Goal: Task Accomplishment & Management: Understand process/instructions

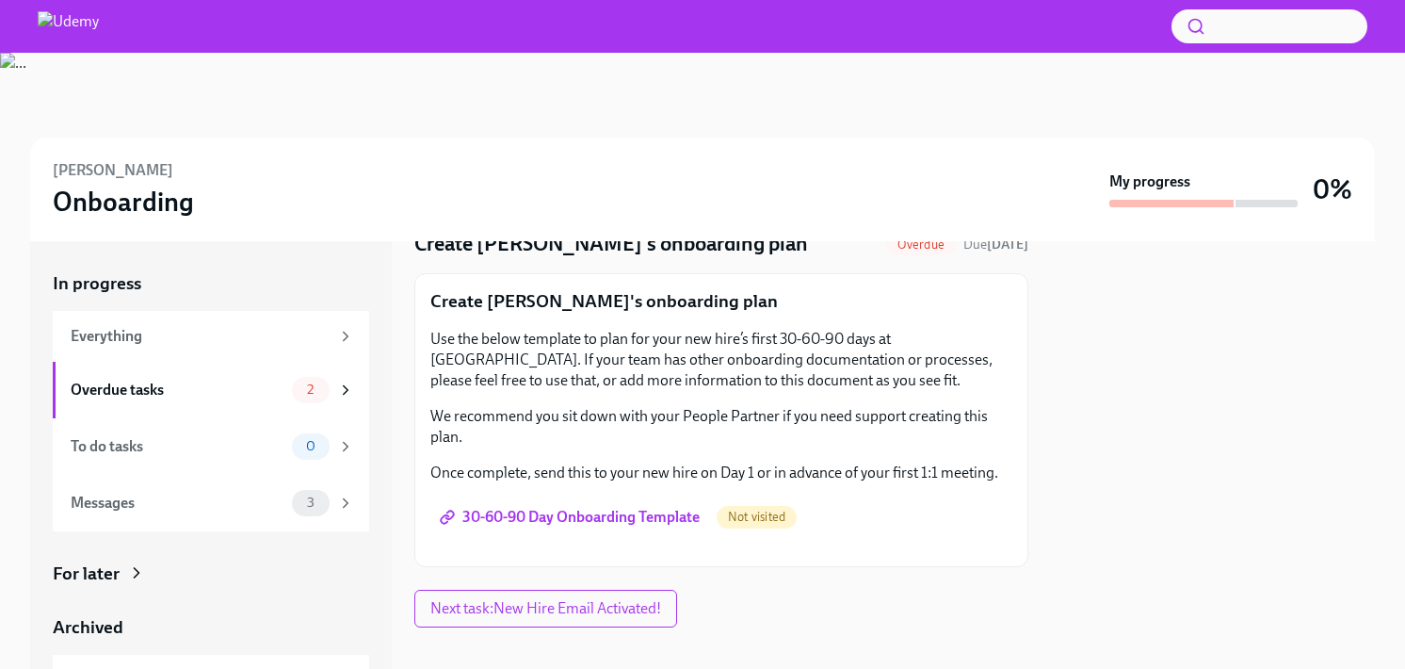
scroll to position [98, 0]
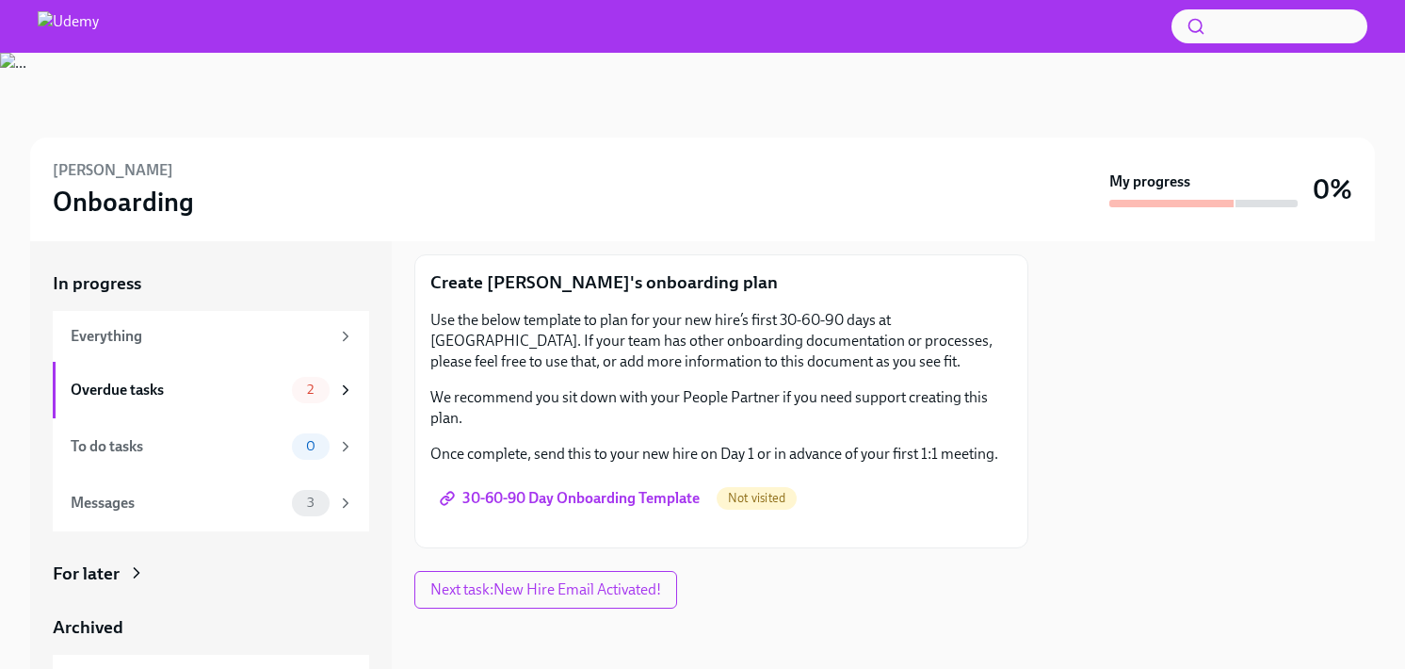
click at [638, 495] on span "30-60-90 Day Onboarding Template" at bounding box center [571, 498] width 256 height 19
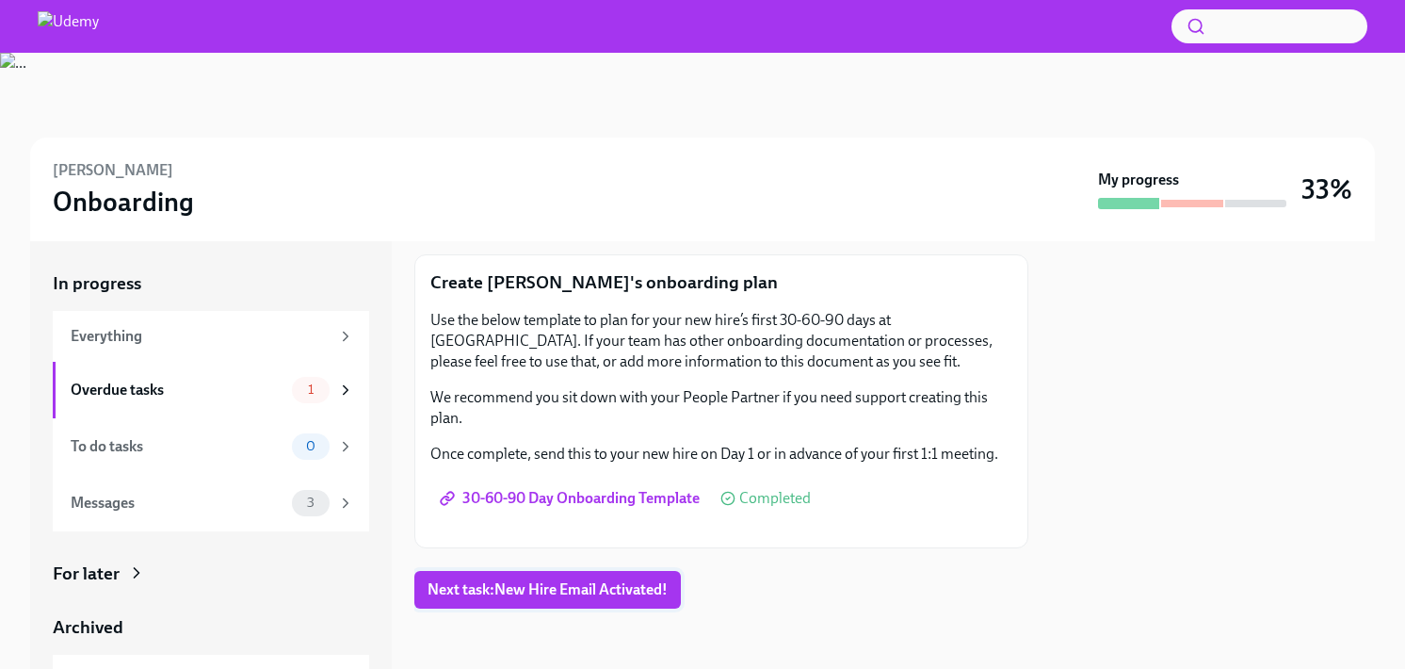
click at [615, 588] on span "Next task : New Hire Email Activated!" at bounding box center [547, 589] width 240 height 19
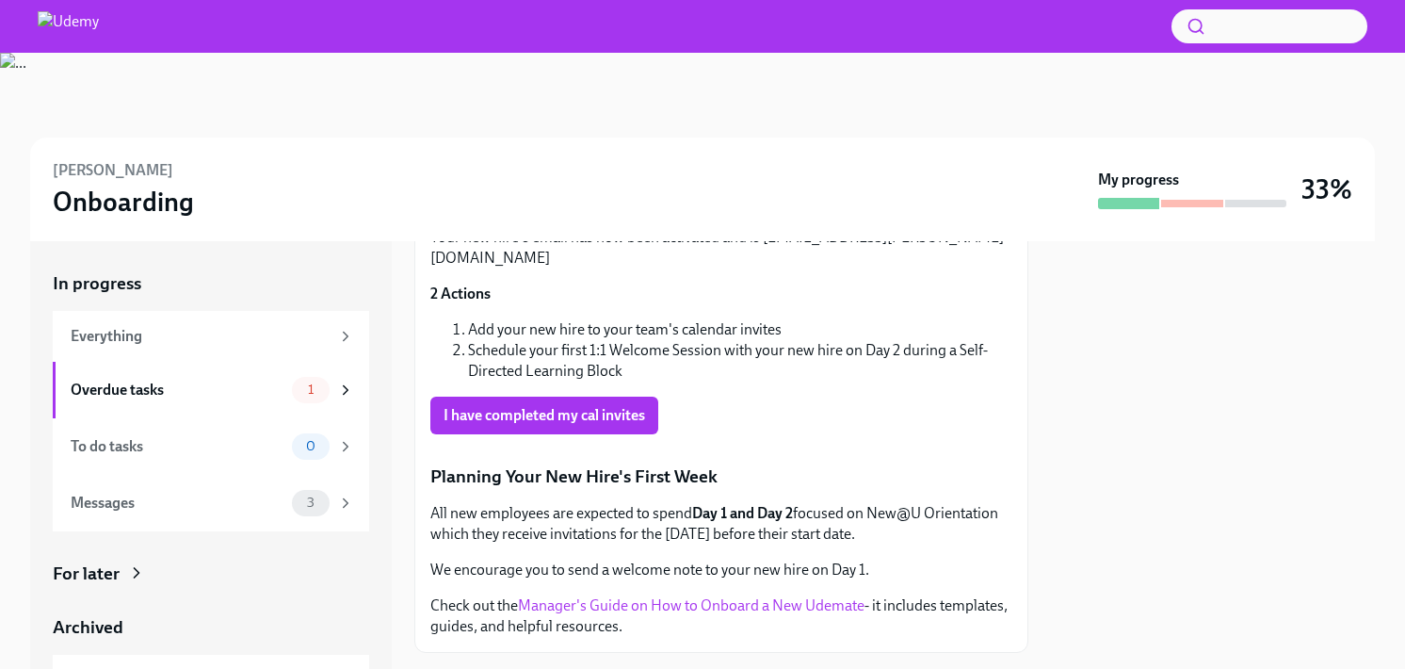
scroll to position [191, 0]
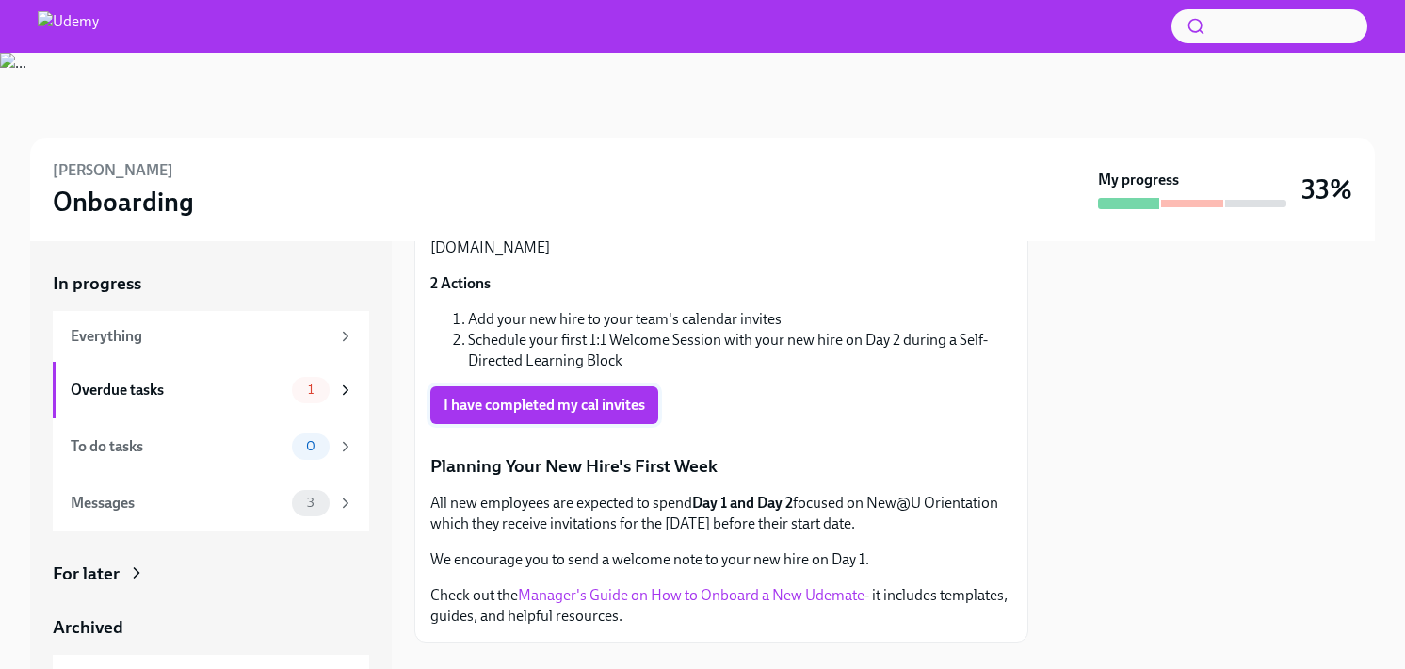
click at [565, 395] on span "I have completed my cal invites" at bounding box center [544, 404] width 202 height 19
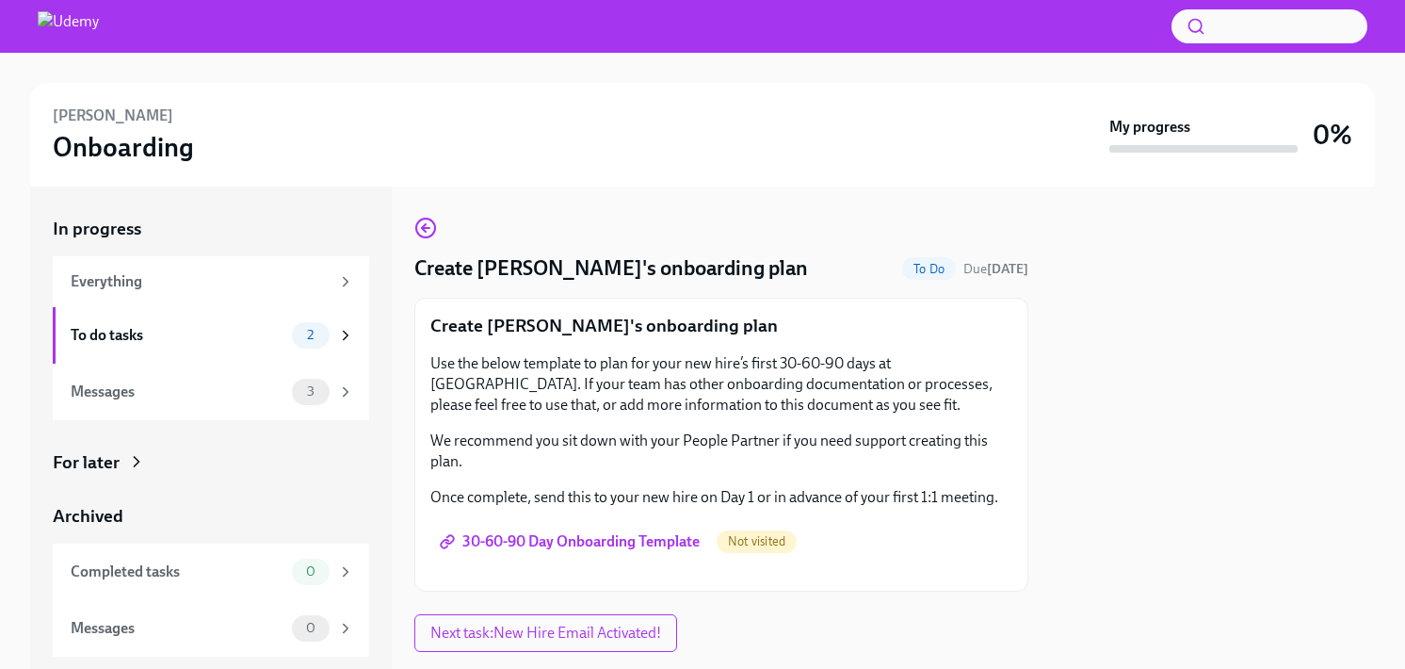
click at [635, 542] on span "30-60-90 Day Onboarding Template" at bounding box center [571, 541] width 256 height 19
click at [642, 538] on span "30-60-90 Day Onboarding Template" at bounding box center [571, 541] width 256 height 19
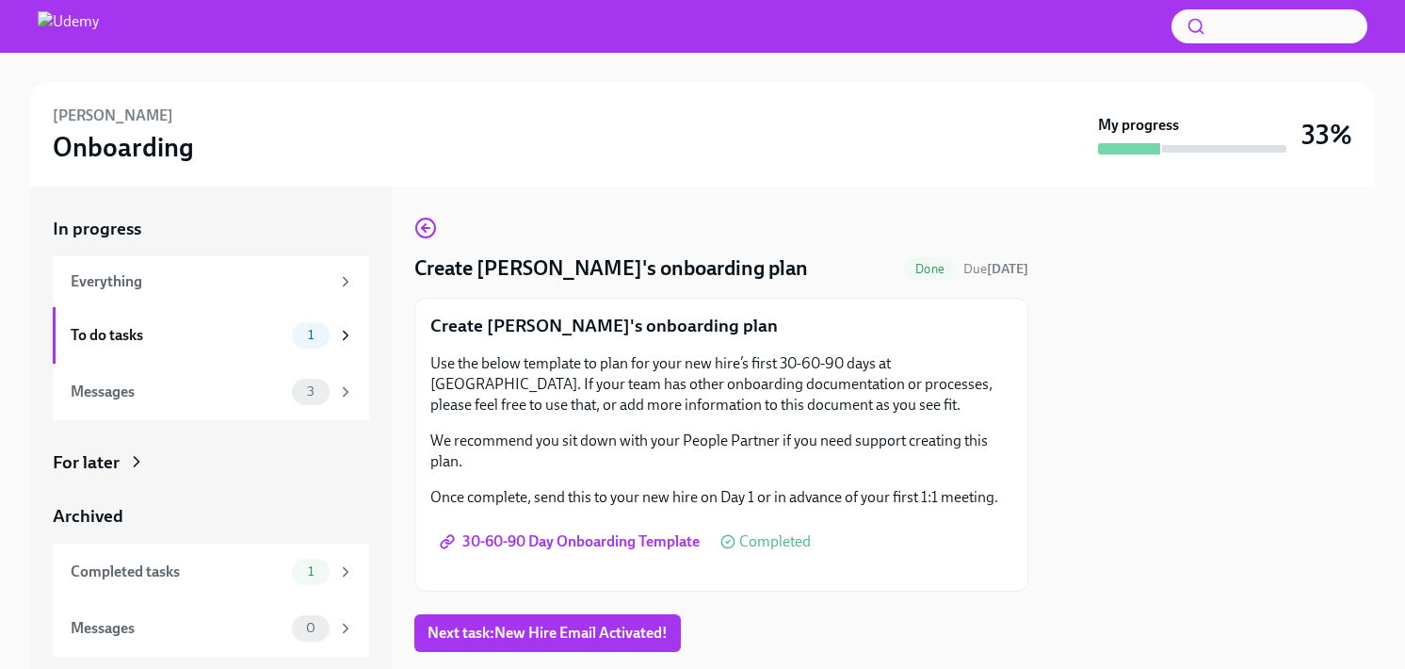
scroll to position [43, 0]
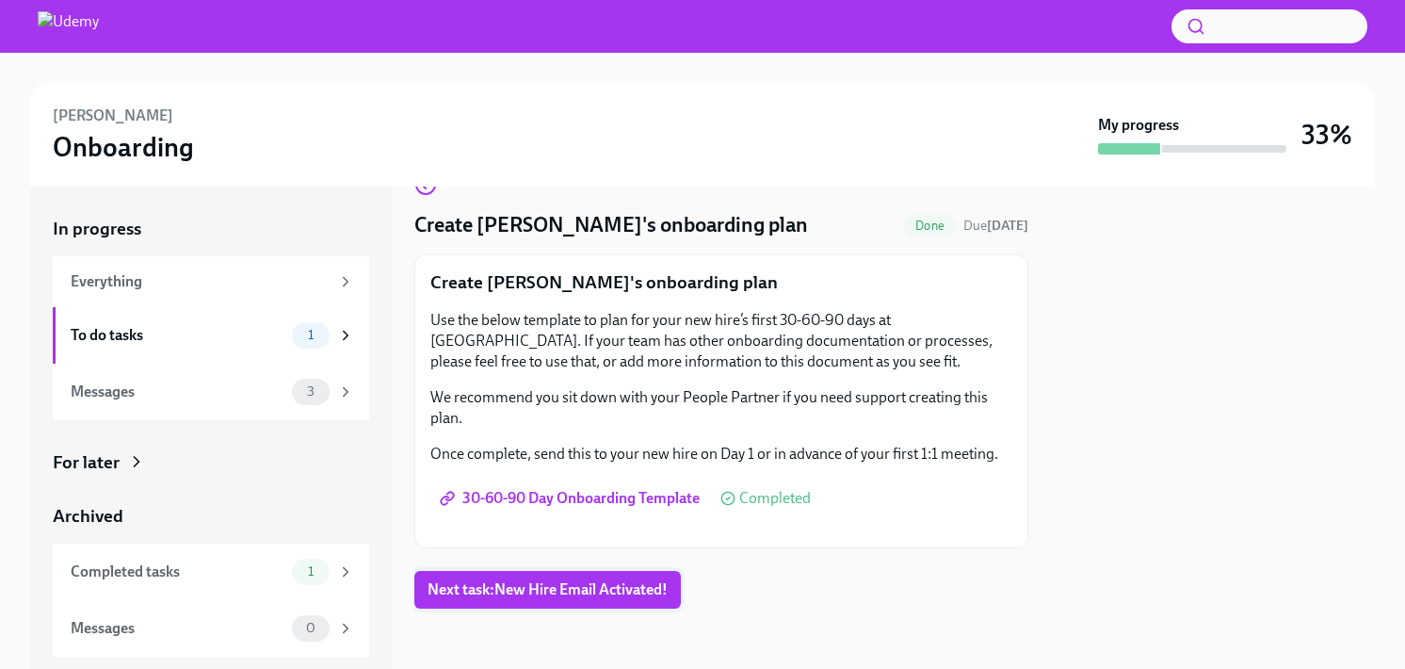
click at [584, 592] on span "Next task : New Hire Email Activated!" at bounding box center [547, 589] width 240 height 19
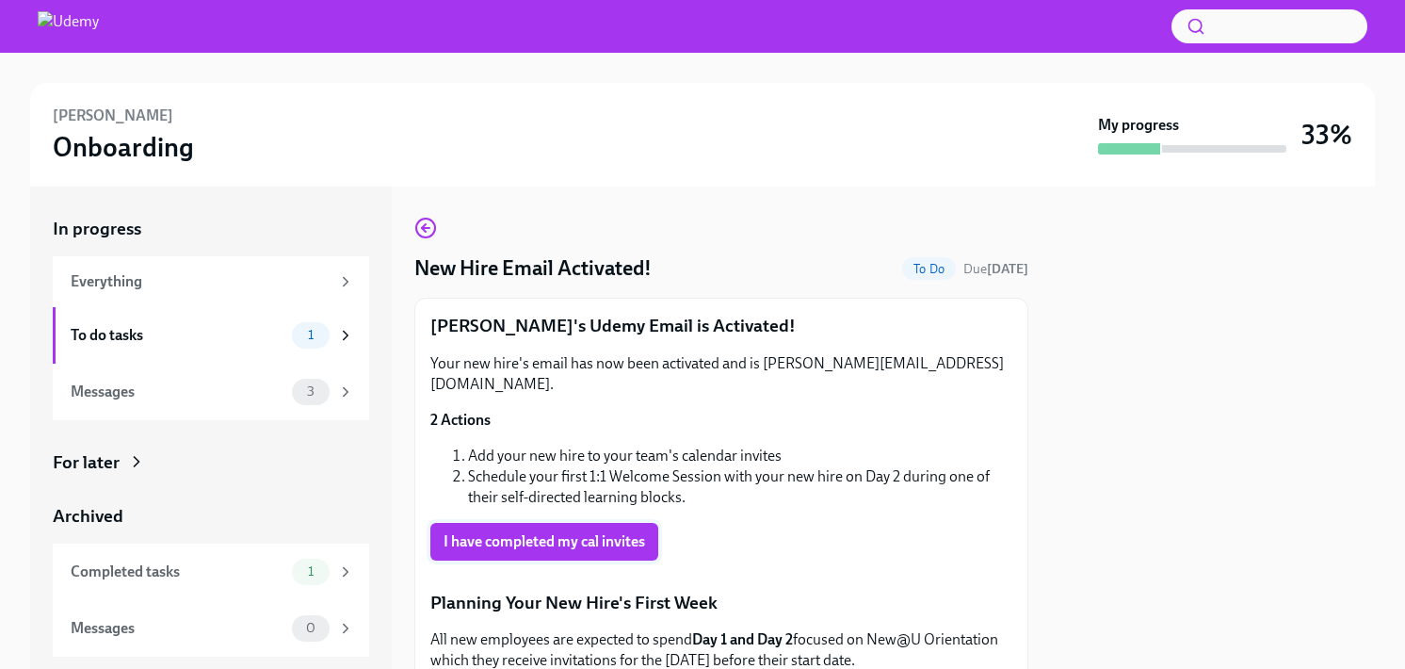
click at [589, 532] on span "I have completed my cal invites" at bounding box center [544, 541] width 202 height 19
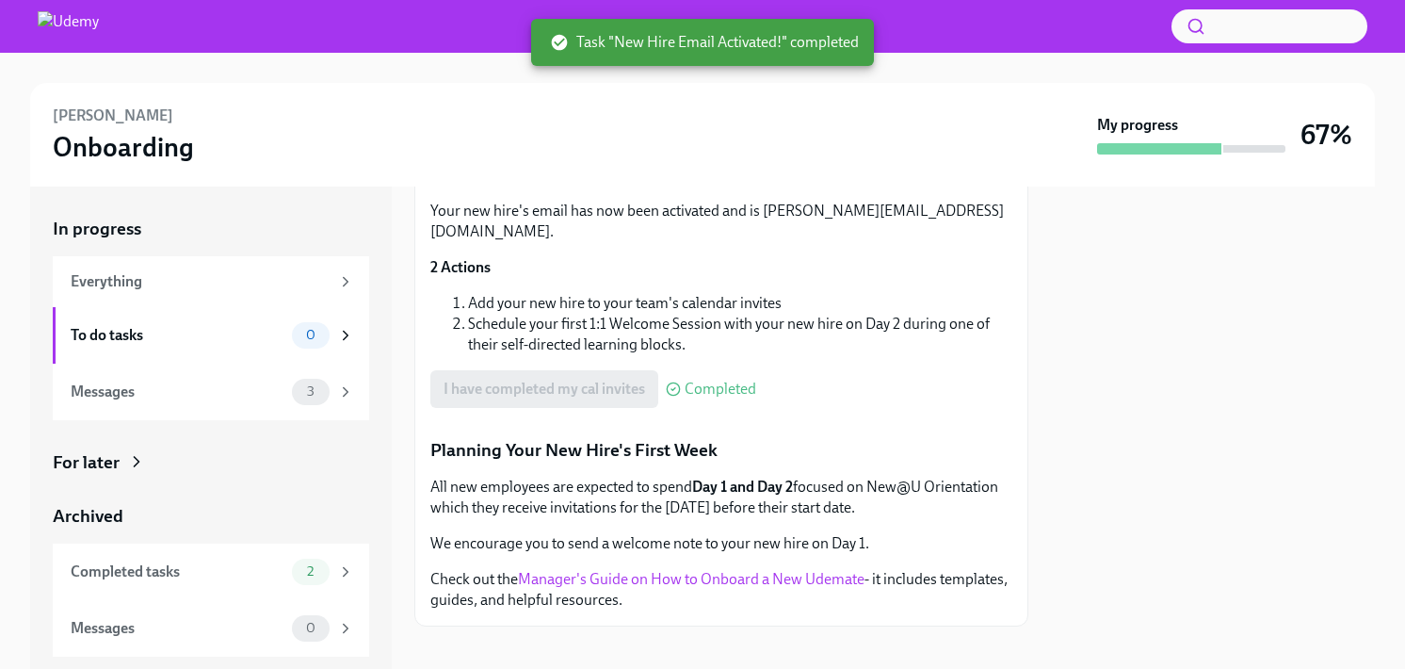
scroll to position [269, 0]
